Goal: Information Seeking & Learning: Check status

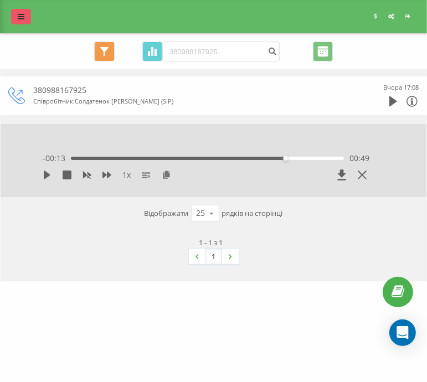
click at [18, 17] on icon at bounding box center [21, 17] width 7 height 8
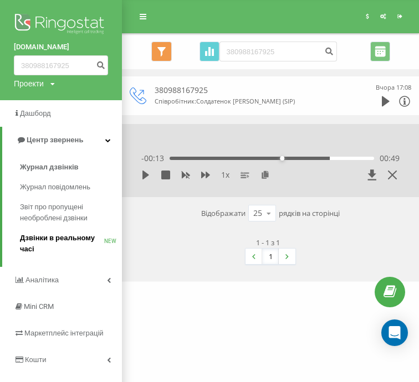
click at [54, 240] on span "Дзвінки в реальному часі" at bounding box center [62, 244] width 84 height 22
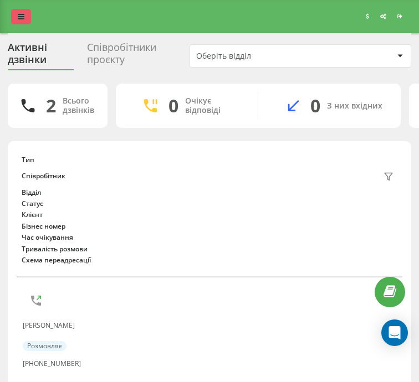
click at [22, 9] on link at bounding box center [21, 17] width 20 height 16
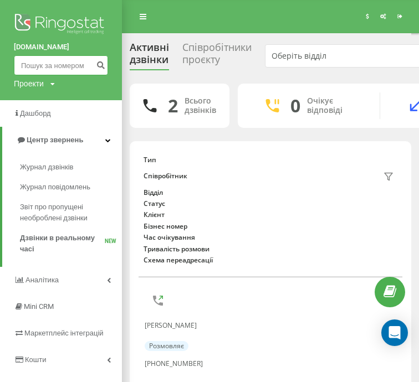
paste input "0665008929"
type input "0665008929"
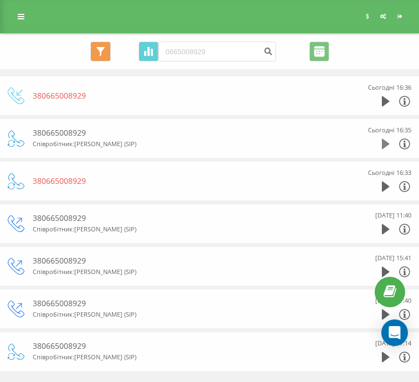
click at [383, 140] on icon at bounding box center [386, 144] width 8 height 11
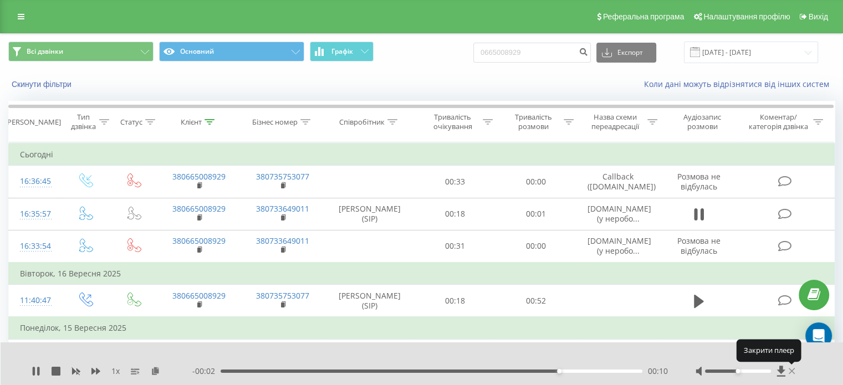
click at [427, 372] on icon at bounding box center [791, 371] width 7 height 6
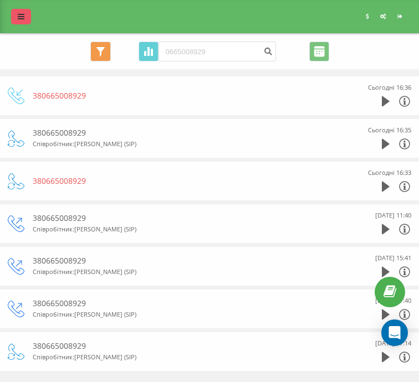
click at [23, 22] on link at bounding box center [21, 17] width 20 height 16
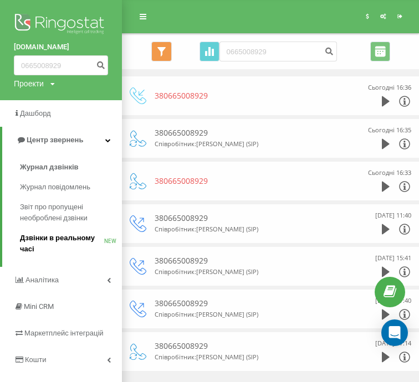
click at [78, 235] on span "Дзвінки в реальному часі" at bounding box center [62, 244] width 84 height 22
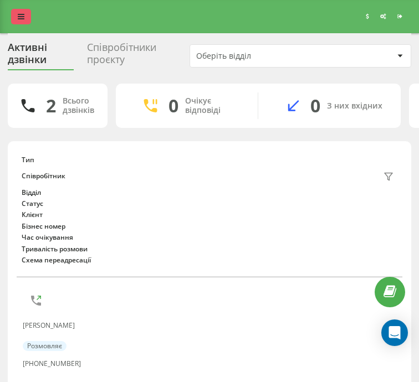
click at [27, 16] on link at bounding box center [21, 17] width 20 height 16
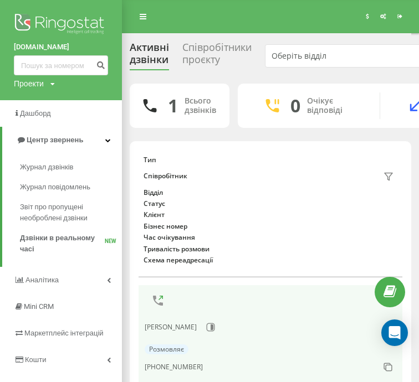
drag, startPoint x: 286, startPoint y: 289, endPoint x: 244, endPoint y: 216, distance: 84.9
click at [286, 289] on div "Тип Співробітник фільтру Відділ Статус Клієнт Бізнес номер Час очікування Трива…" at bounding box center [271, 305] width 264 height 316
